Goal: Navigation & Orientation: Find specific page/section

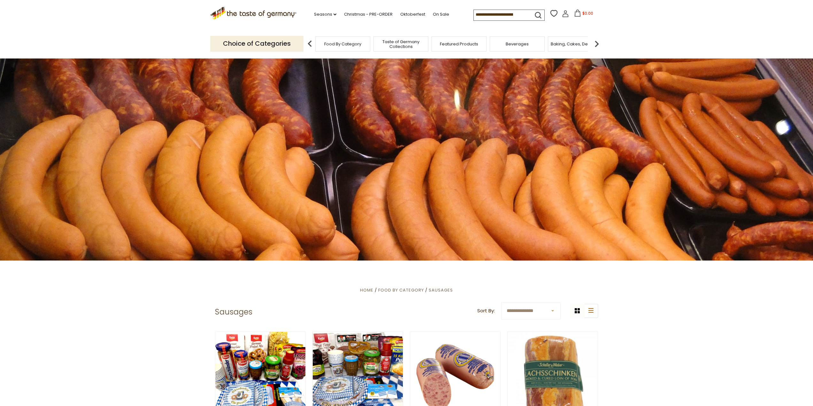
click at [329, 42] on span "Food By Category" at bounding box center [342, 44] width 37 height 5
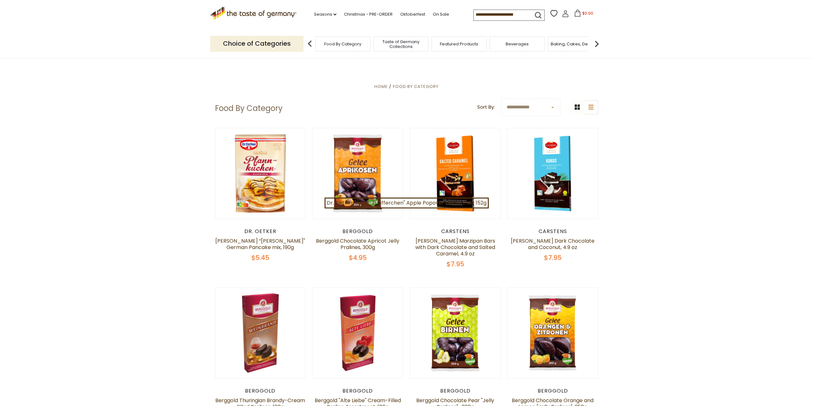
click at [284, 46] on p "Choice of Categories" at bounding box center [256, 44] width 93 height 16
click at [251, 16] on icon at bounding box center [253, 12] width 87 height 11
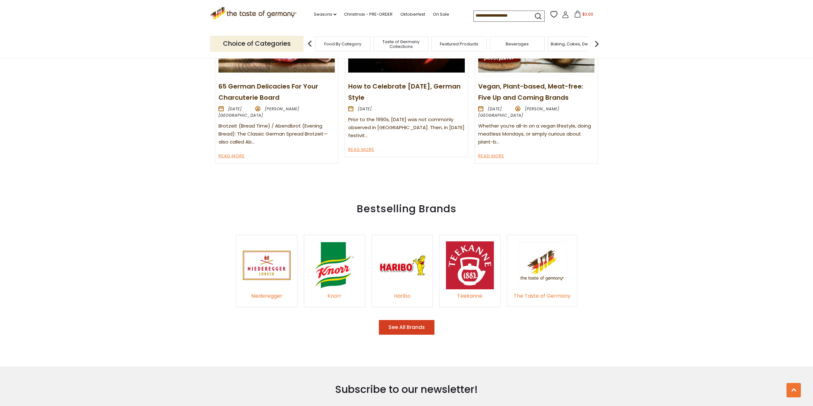
scroll to position [927, 0]
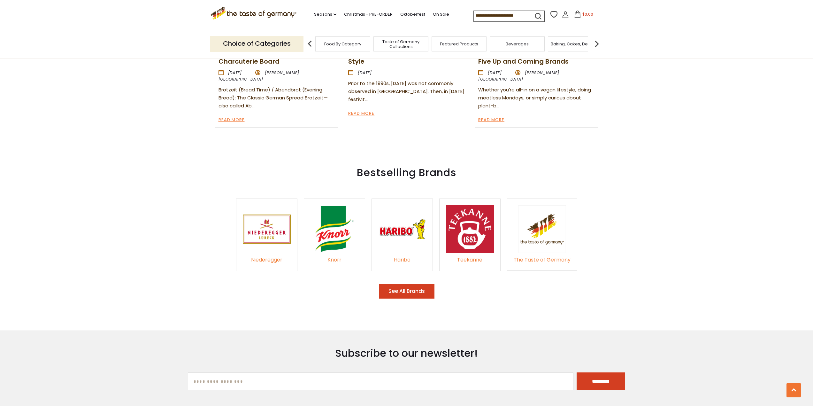
click at [403, 256] on div "Haribo" at bounding box center [402, 260] width 48 height 9
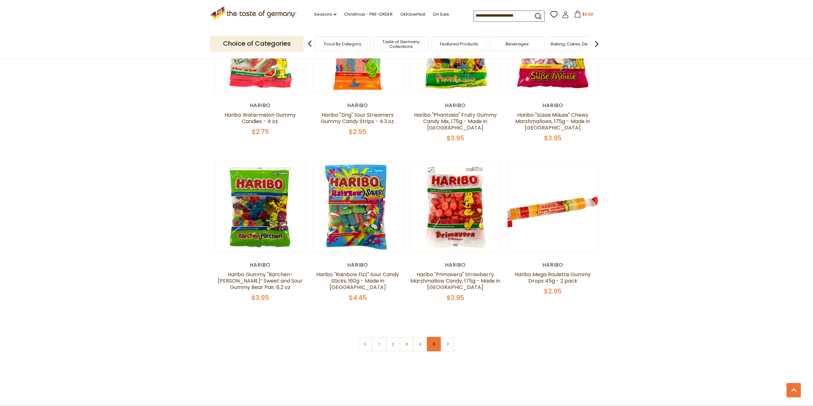
scroll to position [1246, 0]
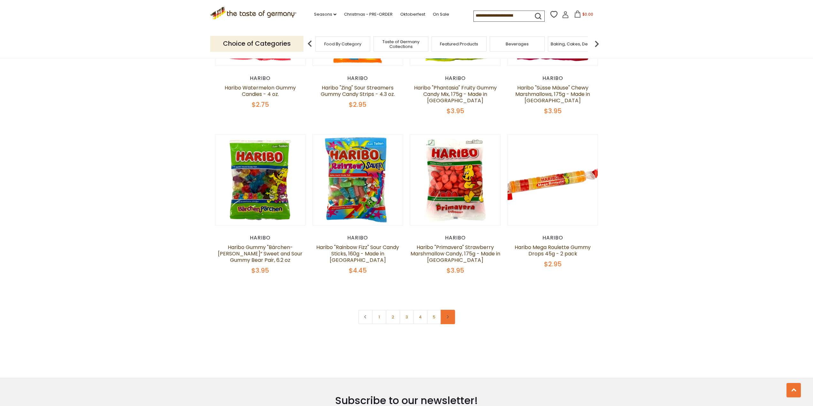
click at [447, 309] on link at bounding box center [447, 316] width 14 height 14
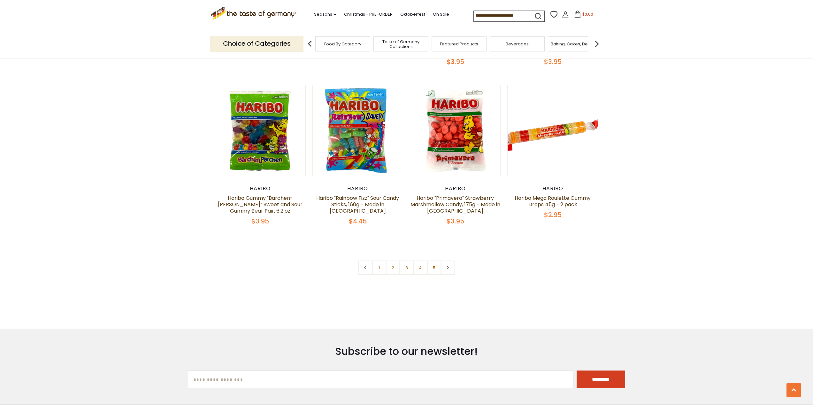
scroll to position [1405, 0]
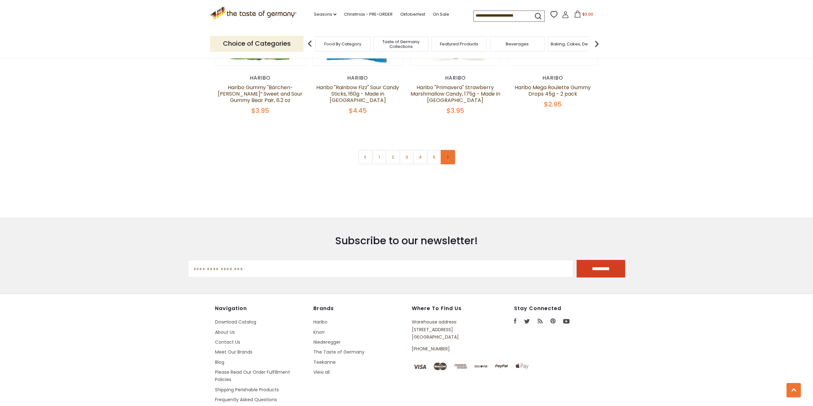
click at [448, 155] on icon at bounding box center [448, 156] width 4 height 3
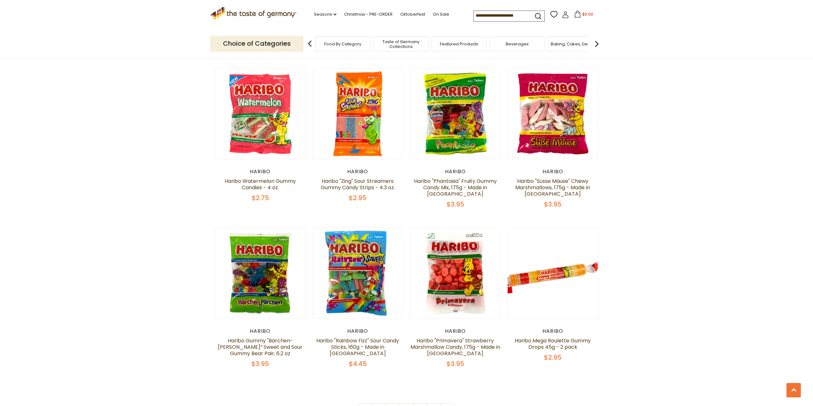
scroll to position [1373, 0]
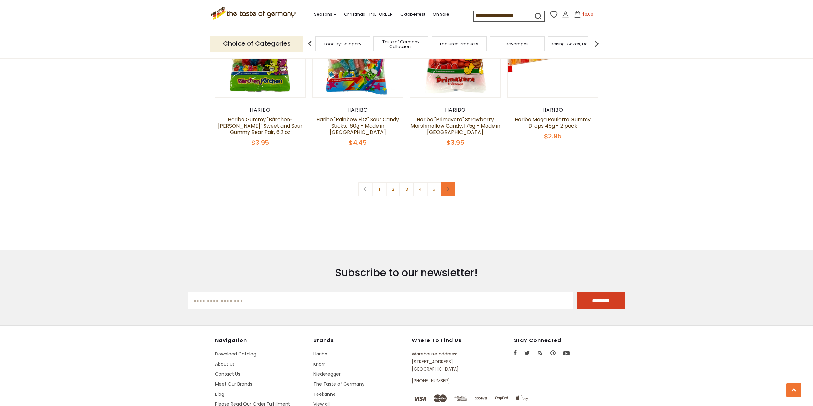
click at [449, 187] on icon at bounding box center [448, 188] width 4 height 3
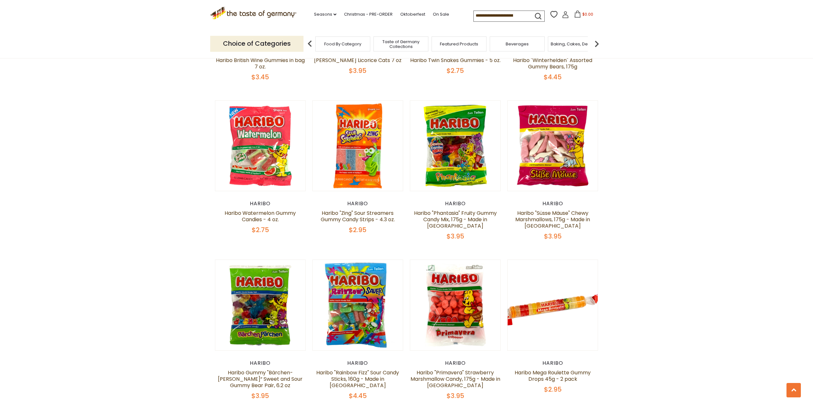
scroll to position [1278, 0]
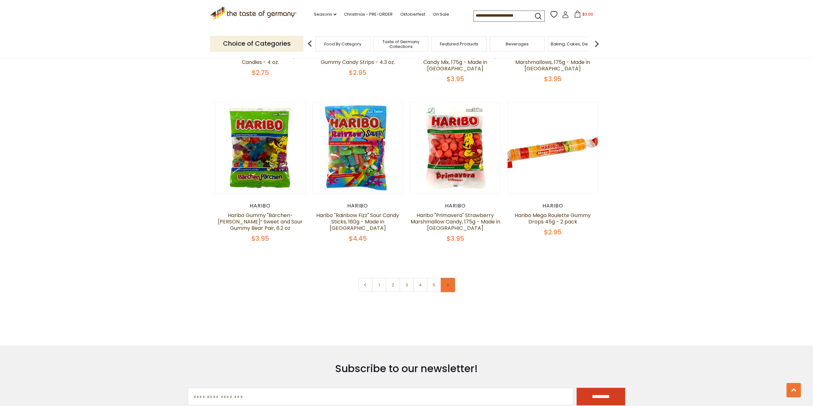
click at [451, 278] on link at bounding box center [447, 285] width 14 height 14
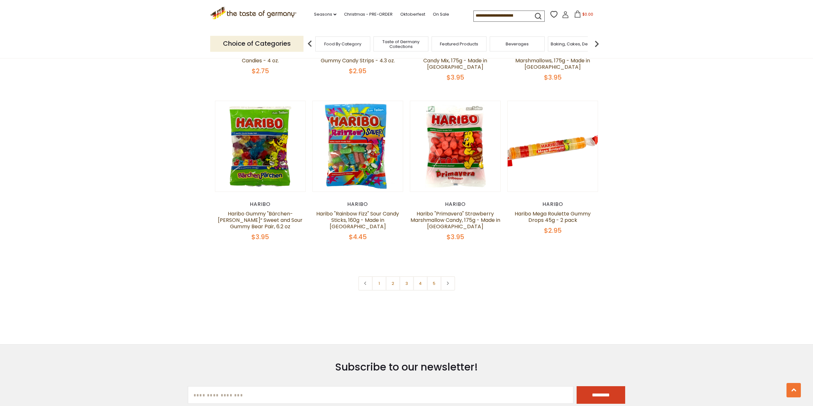
scroll to position [1405, 0]
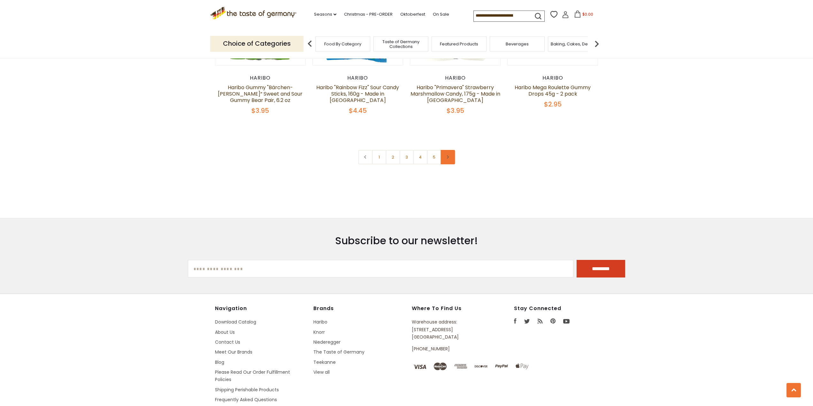
click at [445, 150] on link at bounding box center [447, 157] width 14 height 14
